Goal: Information Seeking & Learning: Learn about a topic

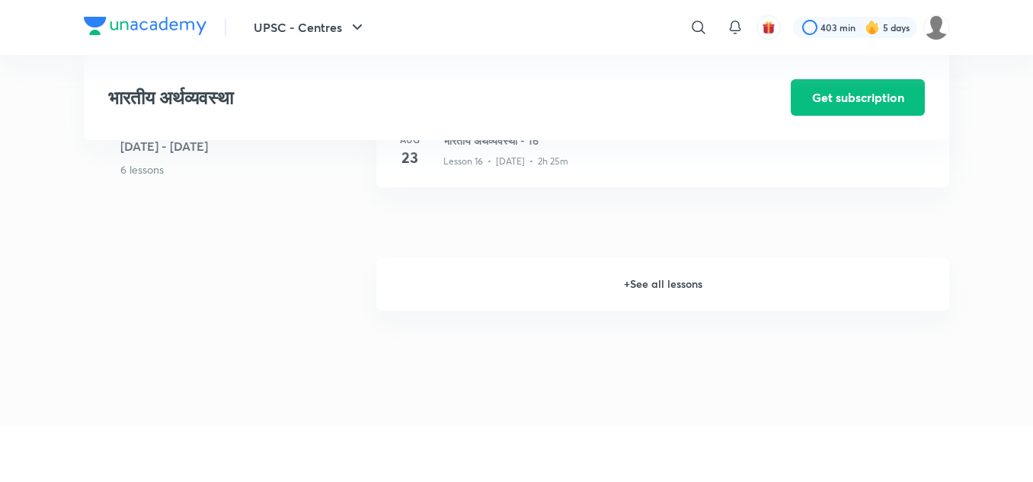
scroll to position [2096, 0]
click at [607, 291] on h6 "+ See all lessons" at bounding box center [662, 286] width 573 height 53
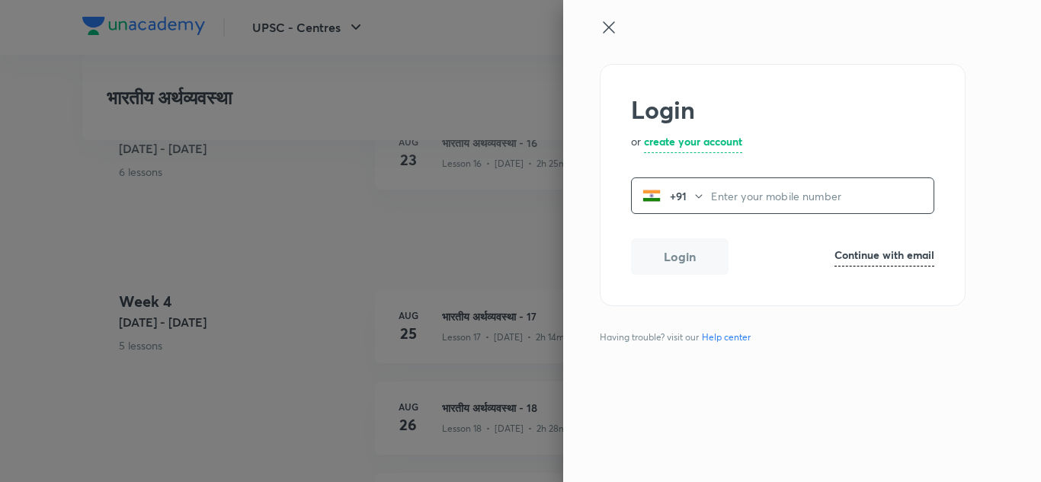
click at [808, 190] on input "tel" at bounding box center [822, 196] width 222 height 31
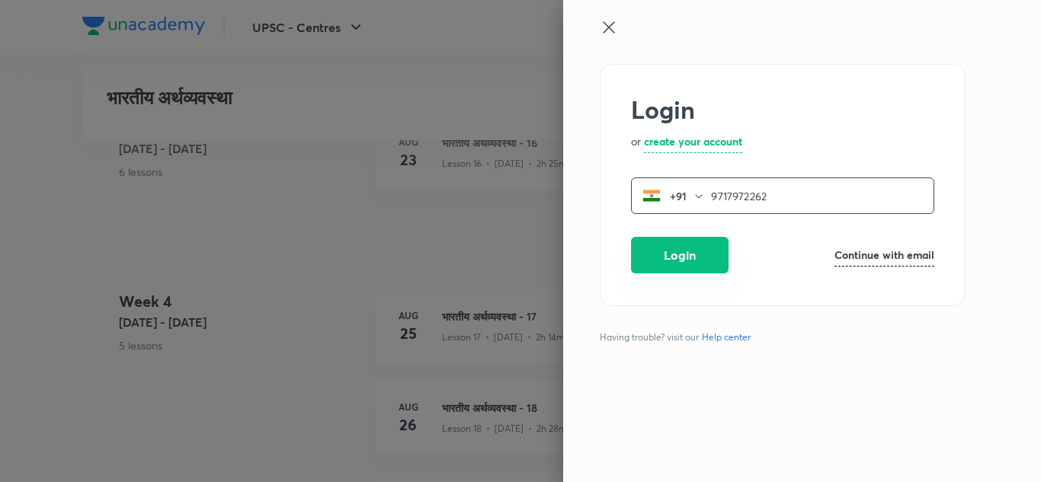
type input "9717972262"
click at [716, 254] on button "Login" at bounding box center [680, 255] width 98 height 37
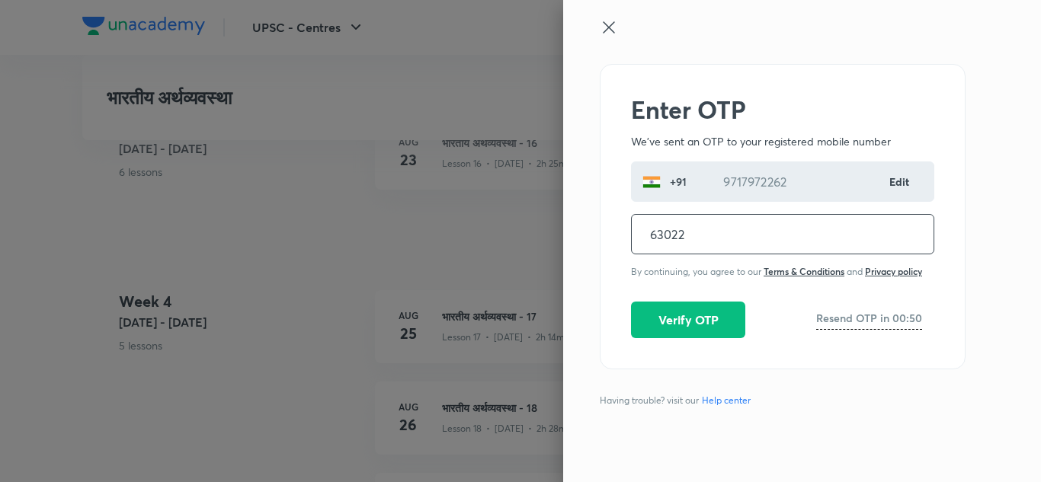
type input "630224"
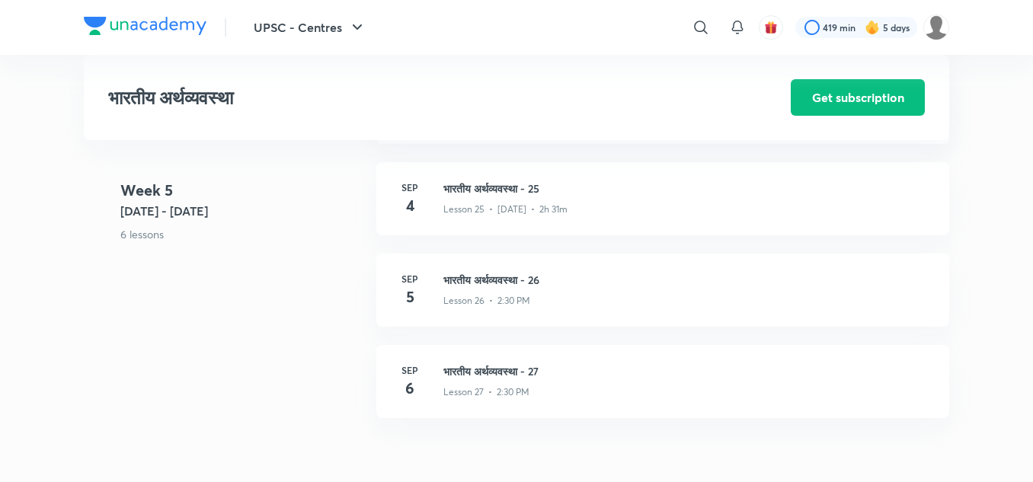
scroll to position [3037, 0]
click at [519, 271] on div "[DATE] भारतीय अर्थव्यवस्था - 26 Lesson 26 • 2:30 PM" at bounding box center [662, 290] width 573 height 73
